Goal: Navigation & Orientation: Find specific page/section

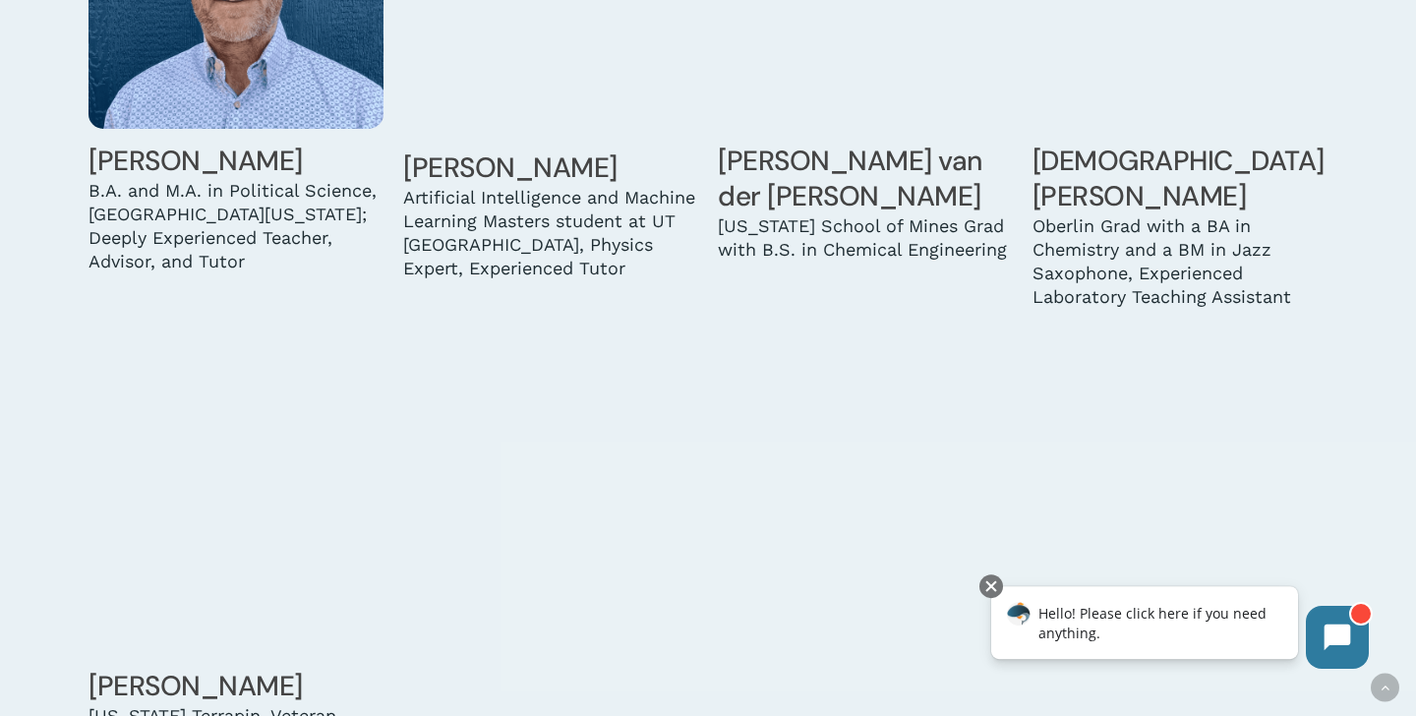
scroll to position [5827, 0]
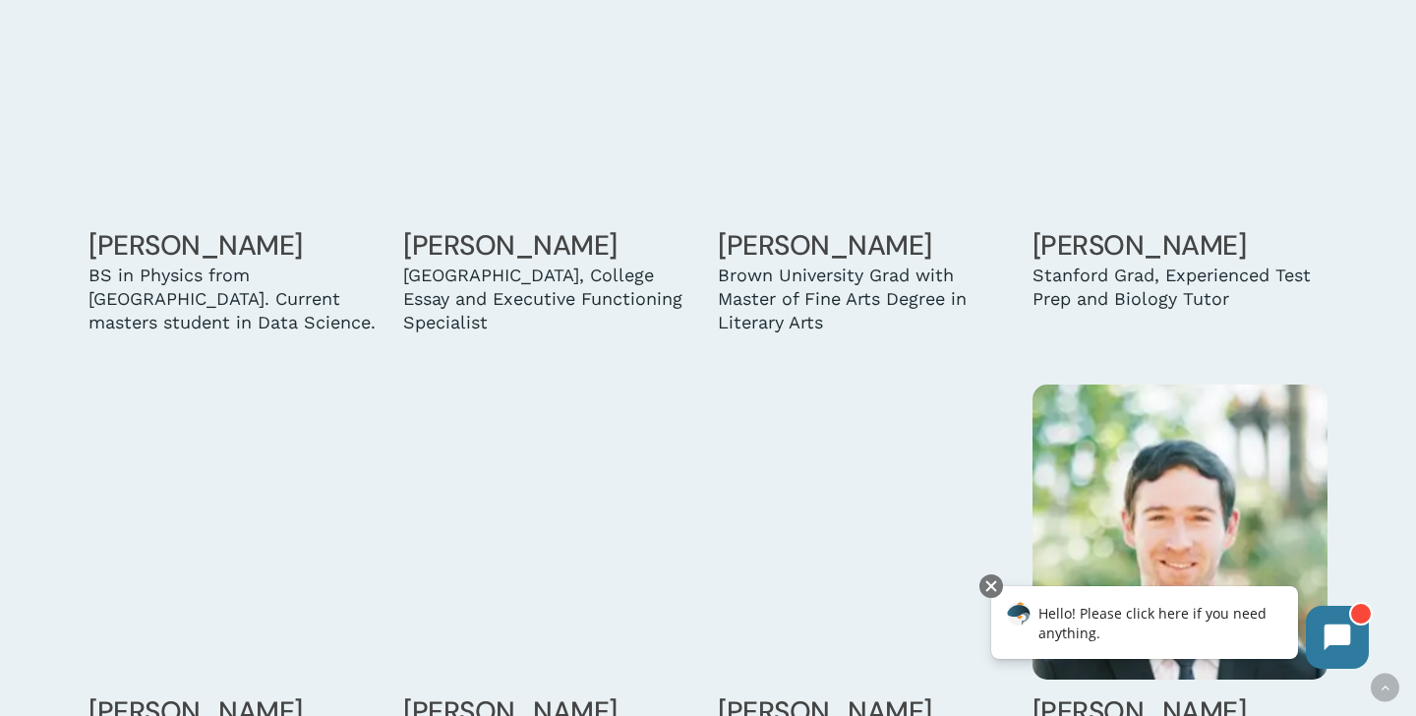
scroll to position [3280, 0]
